Goal: Information Seeking & Learning: Find specific fact

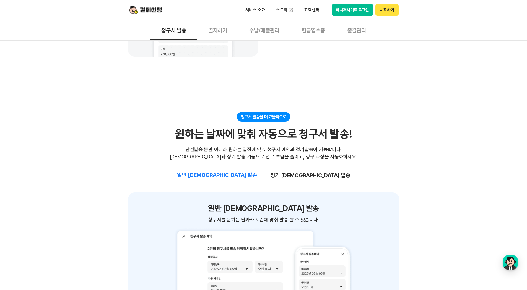
scroll to position [553, 0]
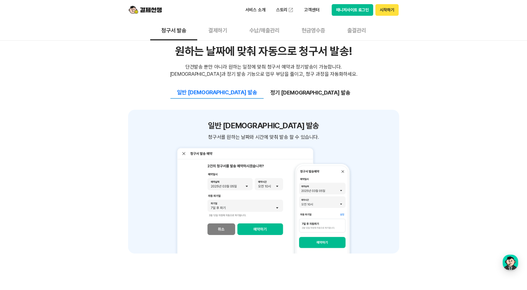
click at [290, 93] on button "정기 [DEMOGRAPHIC_DATA] 발송" at bounding box center [309, 93] width 93 height 12
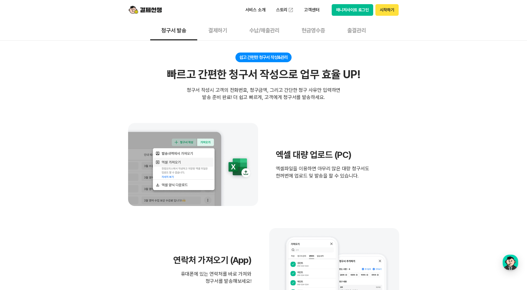
scroll to position [0, 0]
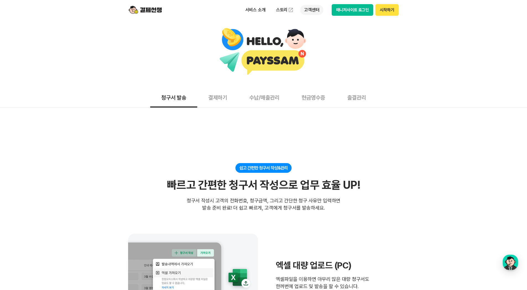
click at [308, 8] on p "고객센터" at bounding box center [311, 10] width 23 height 10
click at [315, 30] on link "자주 묻는 질문" at bounding box center [323, 32] width 46 height 11
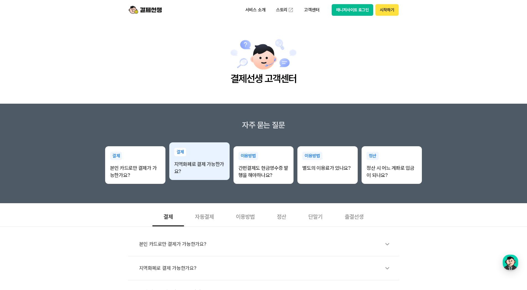
click at [198, 169] on p "지역화폐로 결제 가능한가요?" at bounding box center [199, 168] width 50 height 14
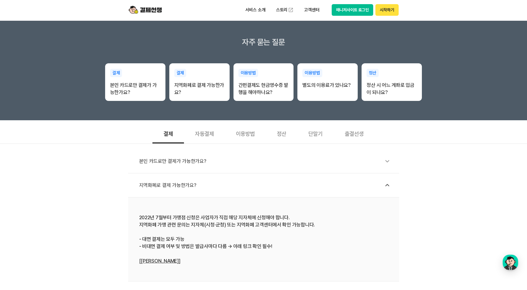
scroll to position [336, 0]
